Goal: Find specific page/section: Find specific page/section

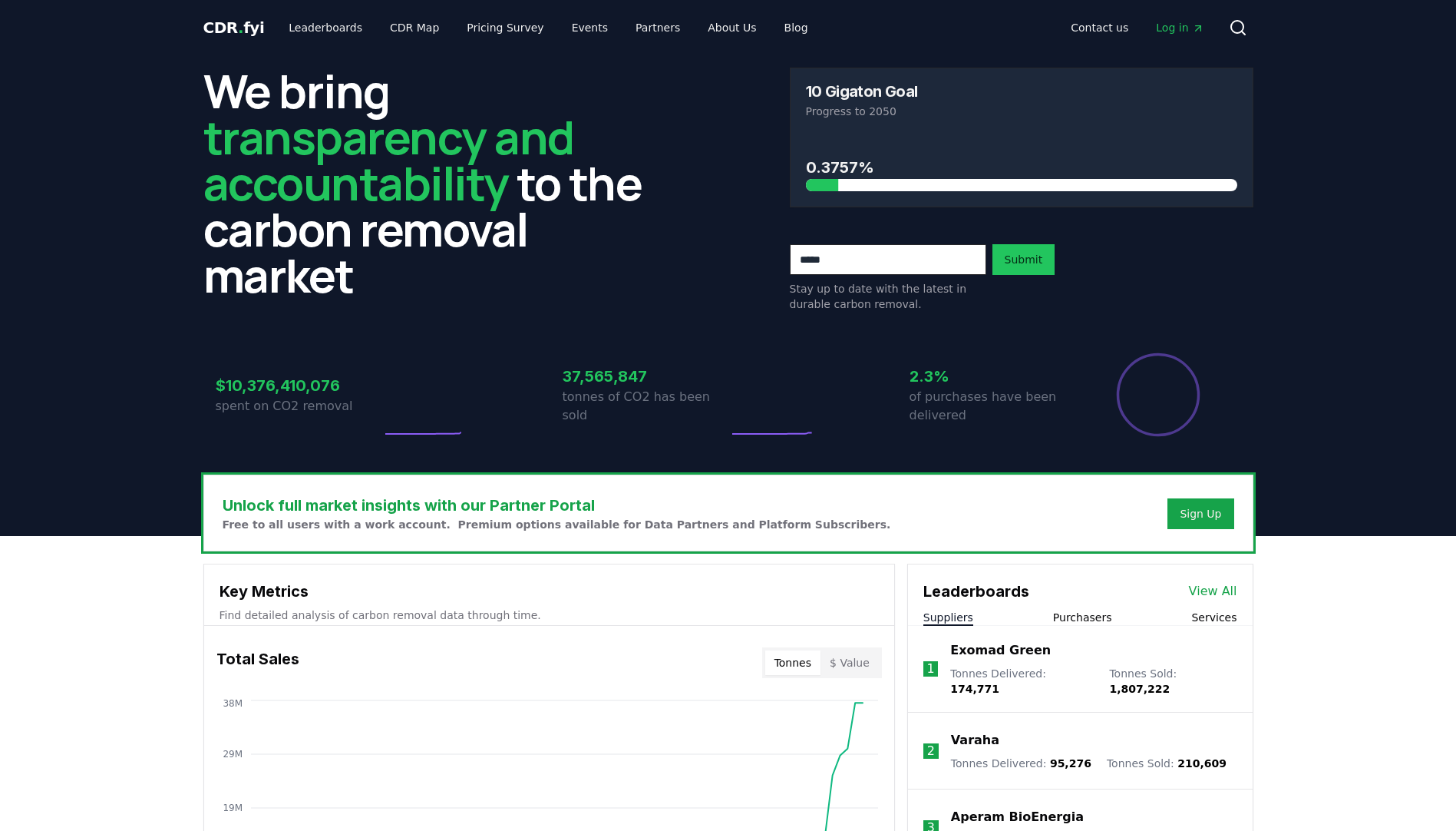
scroll to position [348, 0]
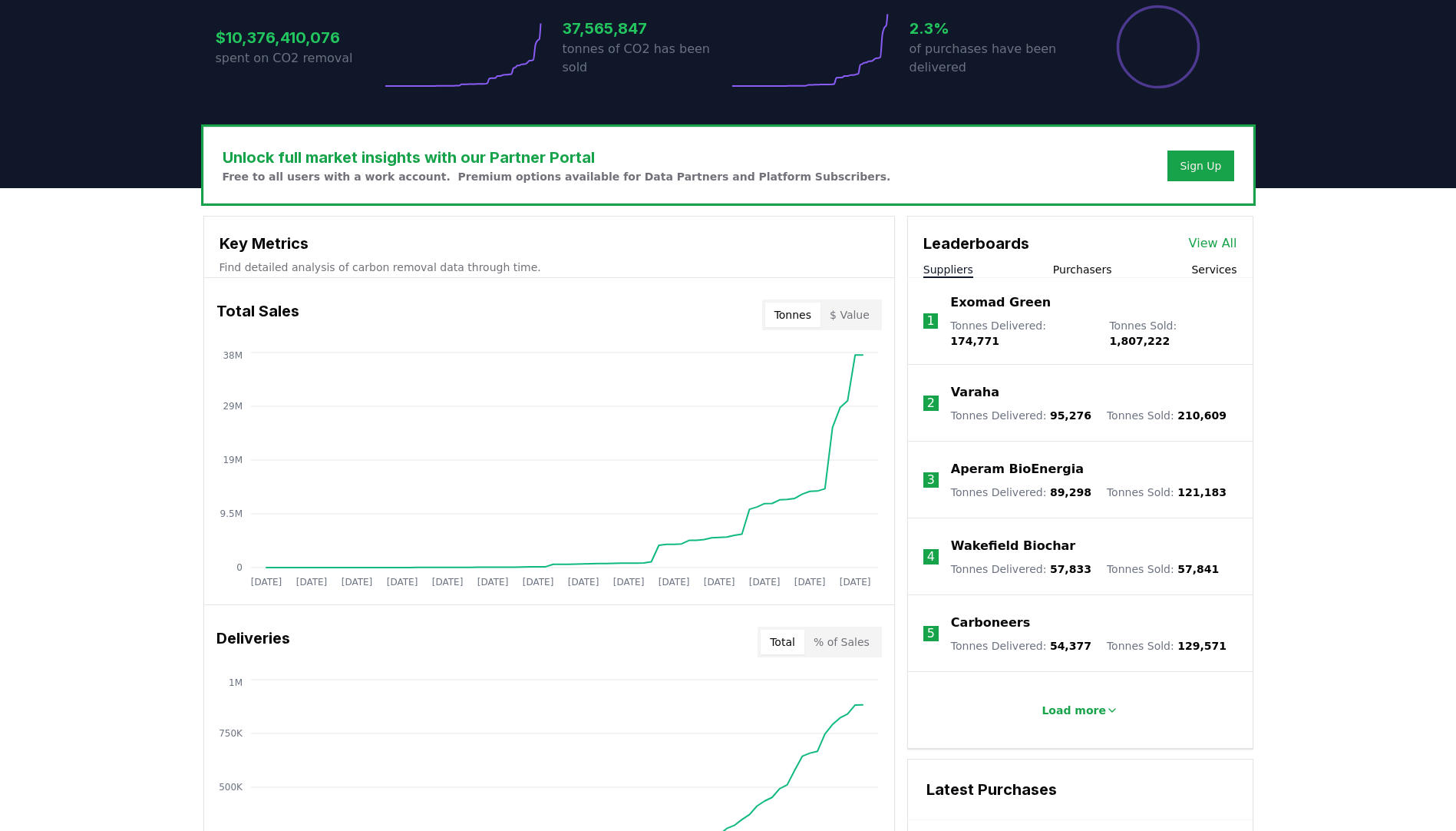
click at [1086, 266] on button "Purchasers" at bounding box center [1082, 269] width 59 height 15
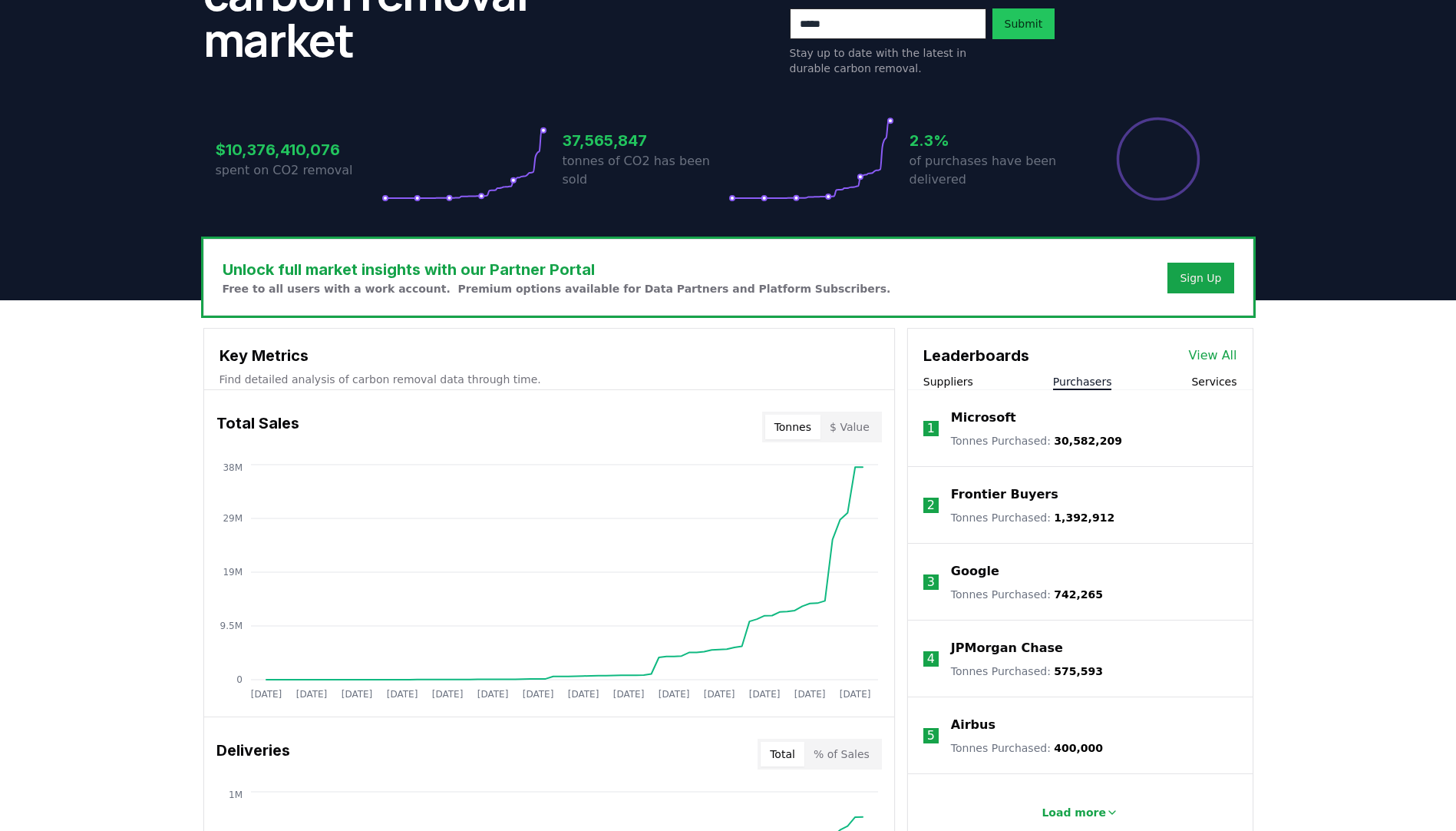
scroll to position [297, 0]
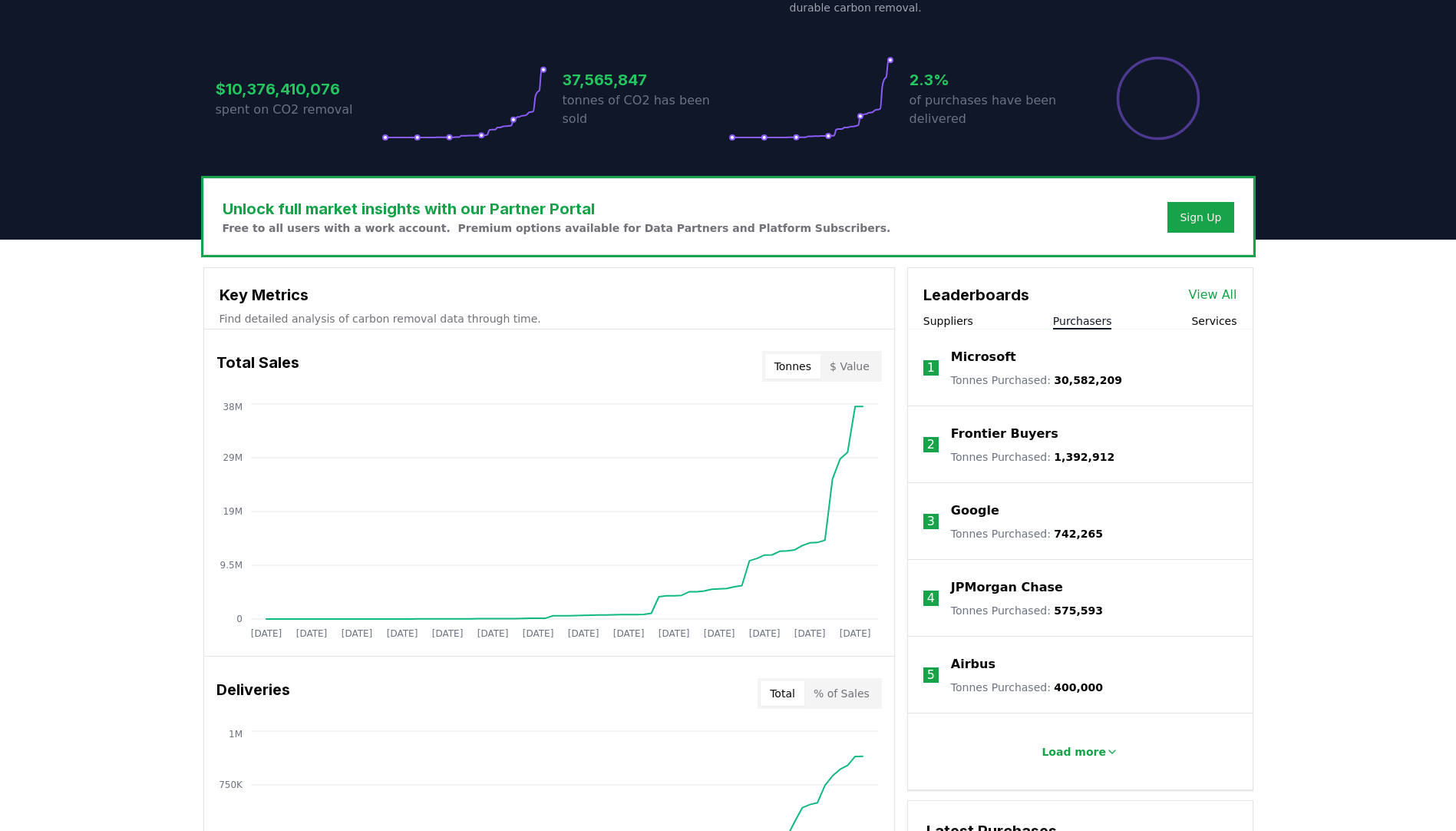
click at [986, 350] on p "Microsoft" at bounding box center [983, 357] width 65 height 19
